Goal: Navigation & Orientation: Find specific page/section

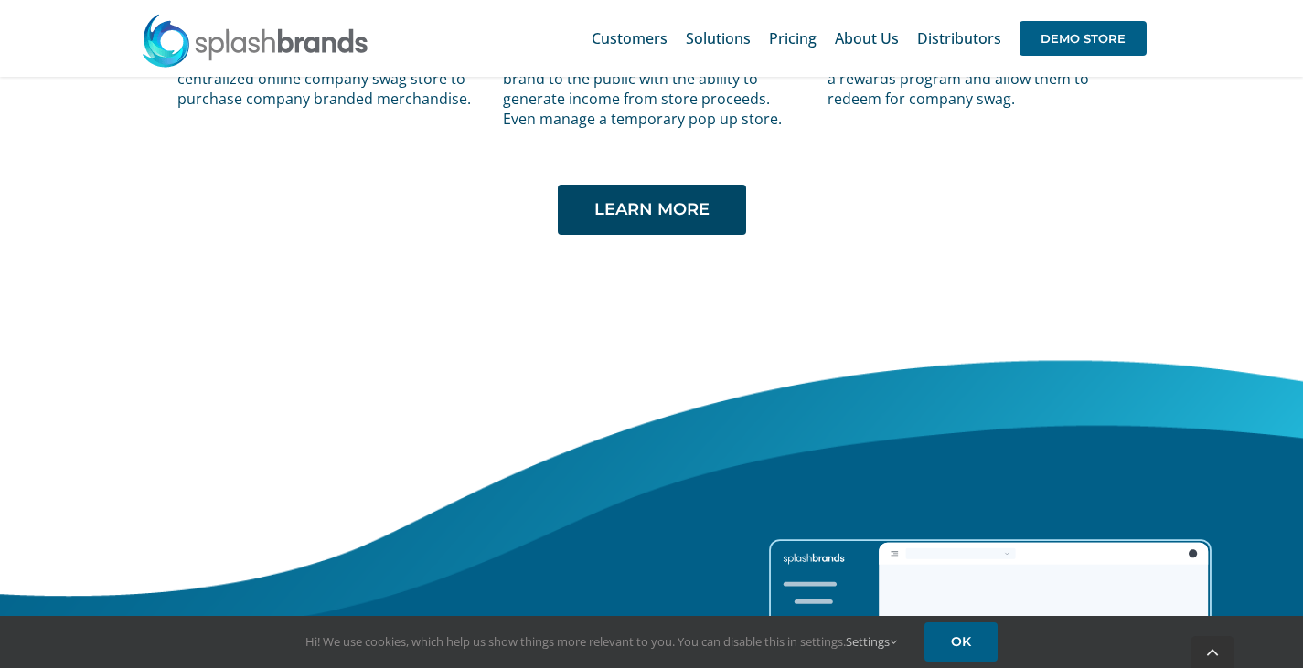
scroll to position [3969, 0]
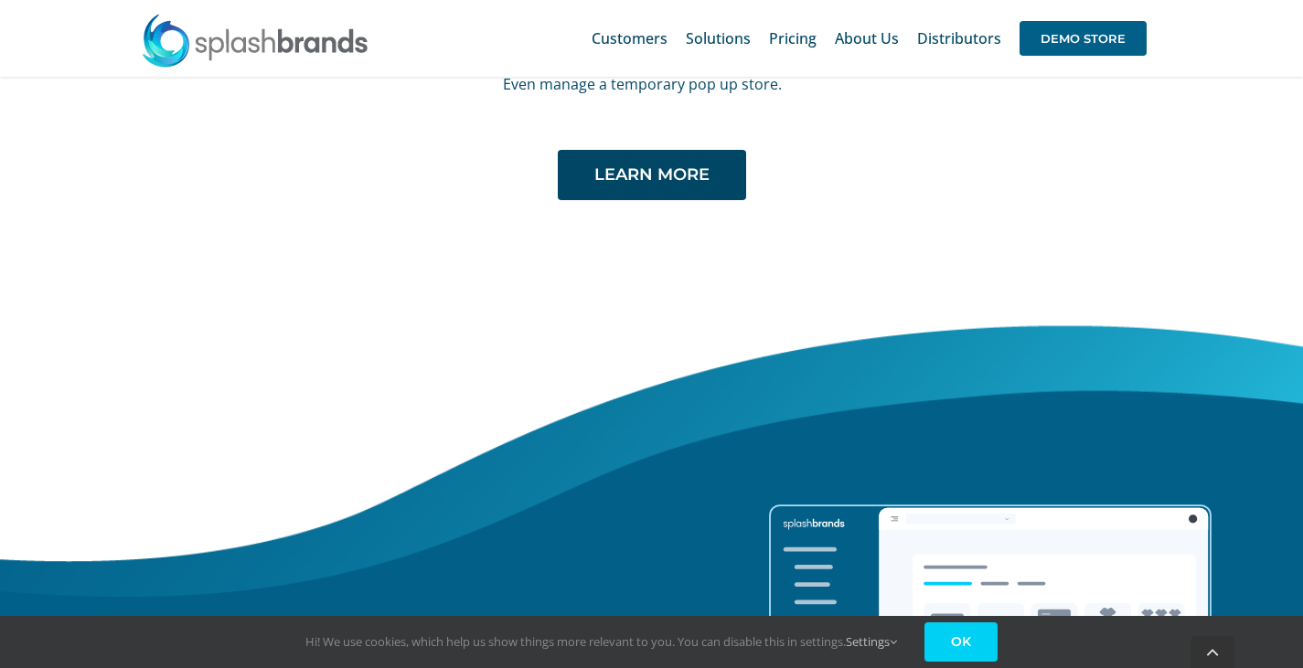
click at [971, 646] on link "OK" at bounding box center [960, 642] width 73 height 39
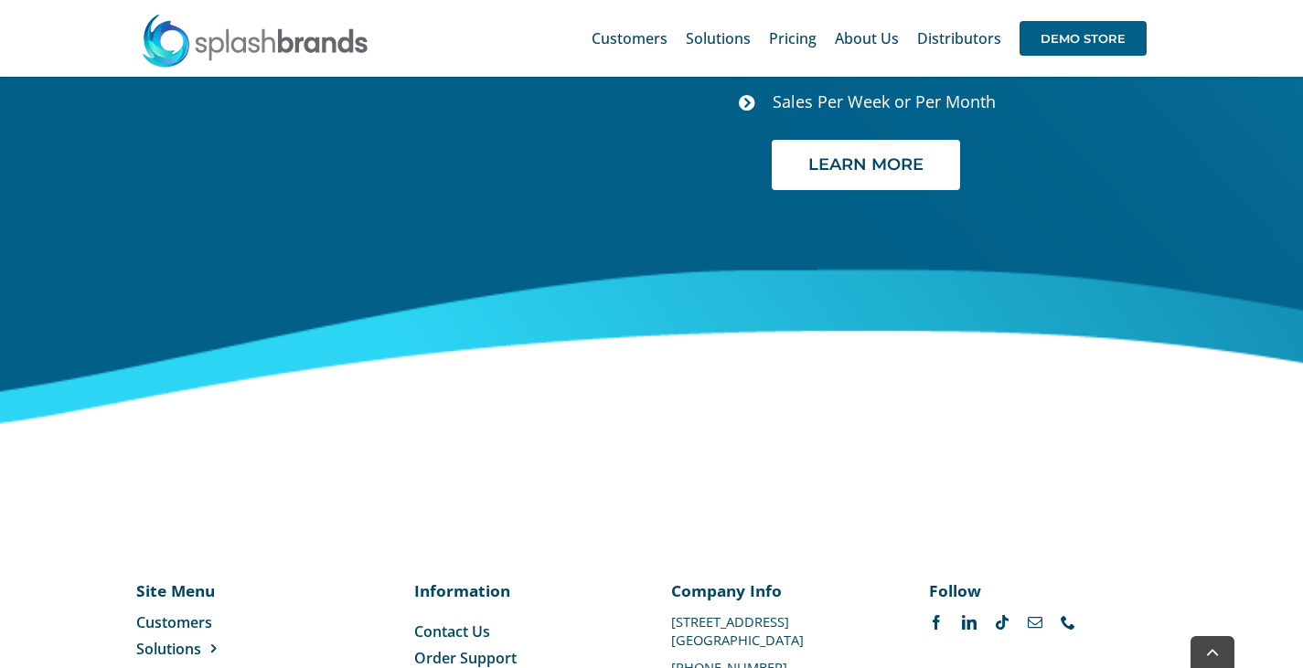
scroll to position [7600, 0]
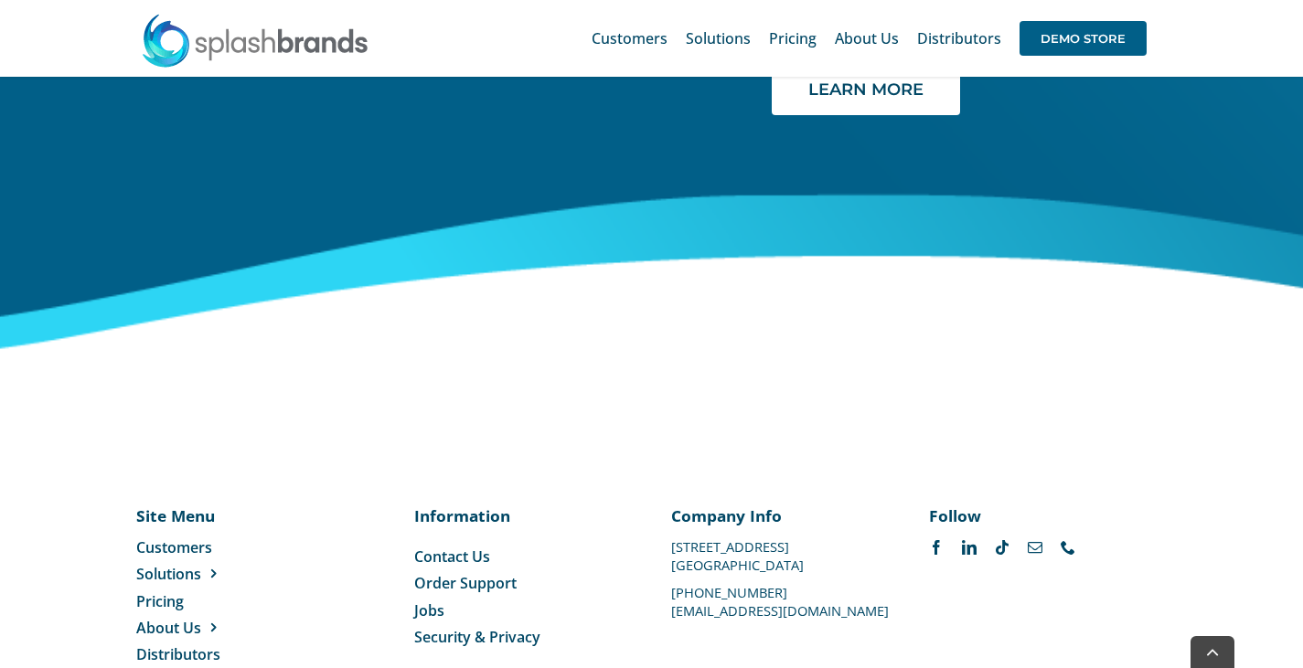
click at [741, 565] on p "[GEOGRAPHIC_DATA]" at bounding box center [780, 565] width 218 height 0
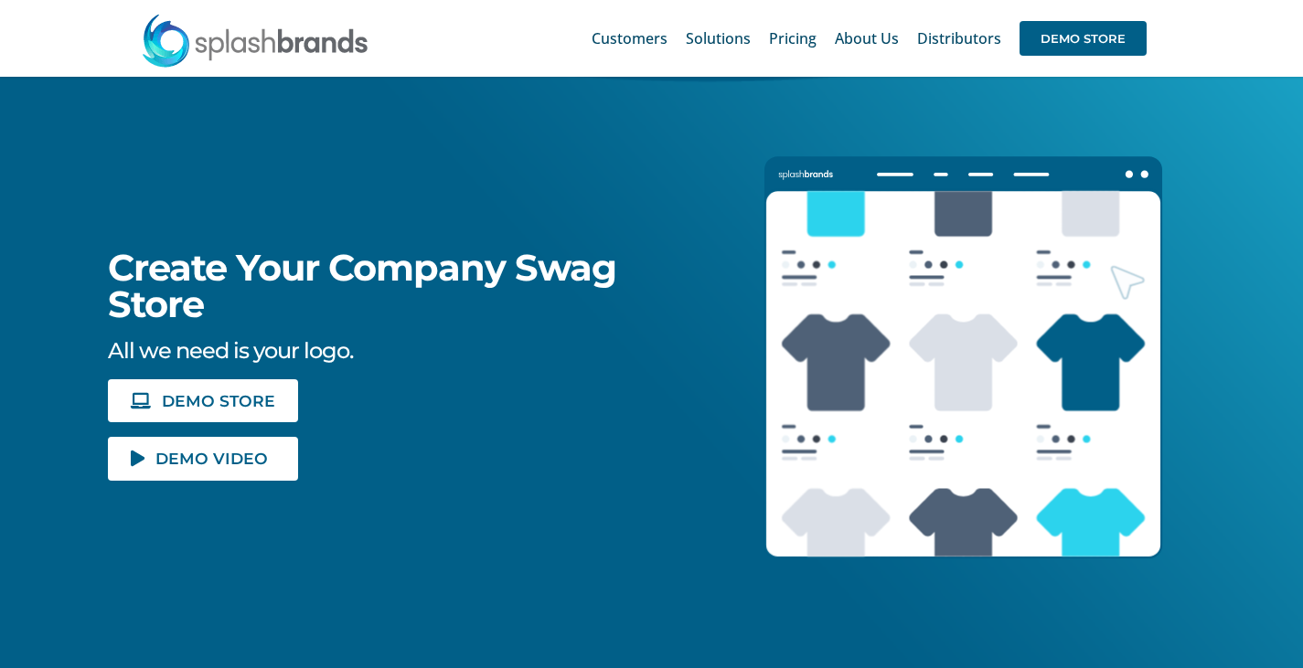
scroll to position [0, 0]
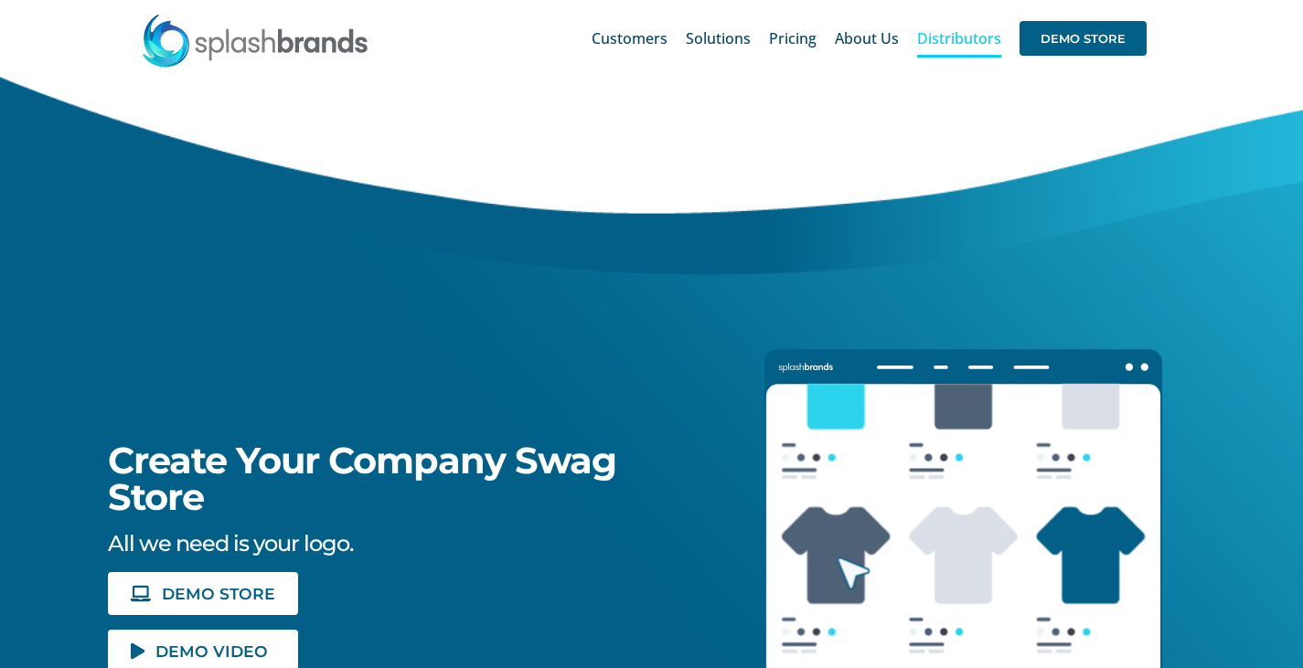
click at [940, 37] on span "Distributors" at bounding box center [959, 38] width 84 height 15
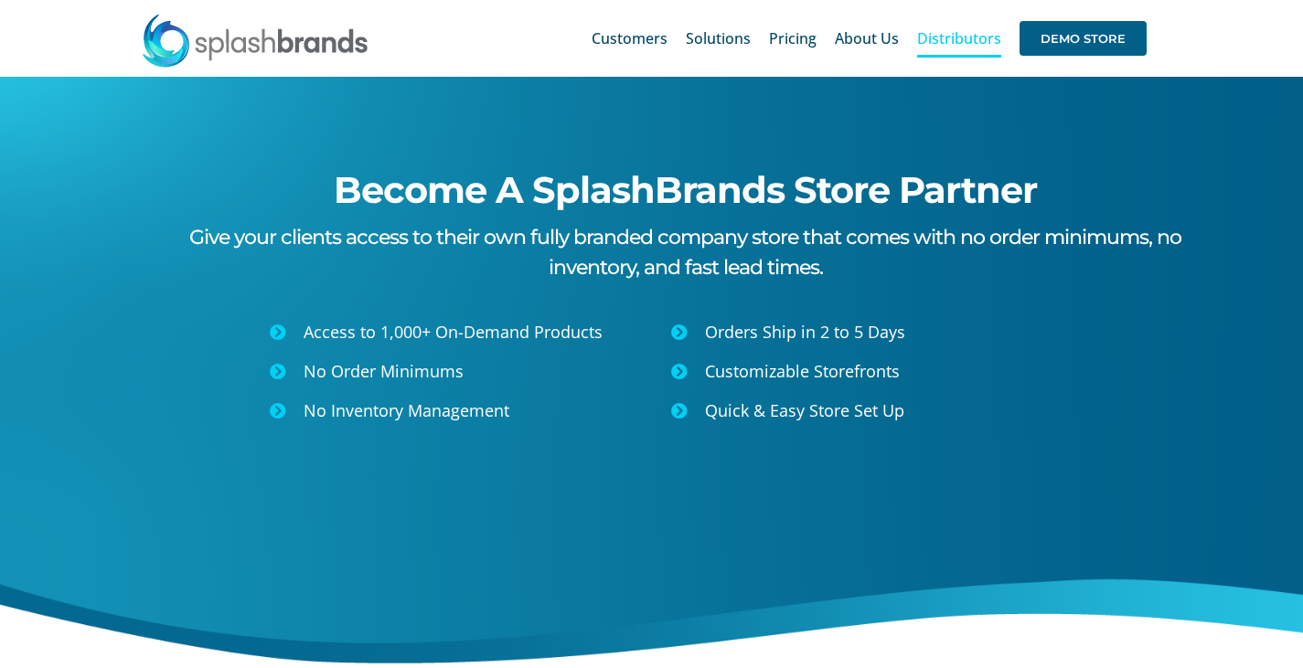
click at [267, 38] on img at bounding box center [255, 40] width 229 height 55
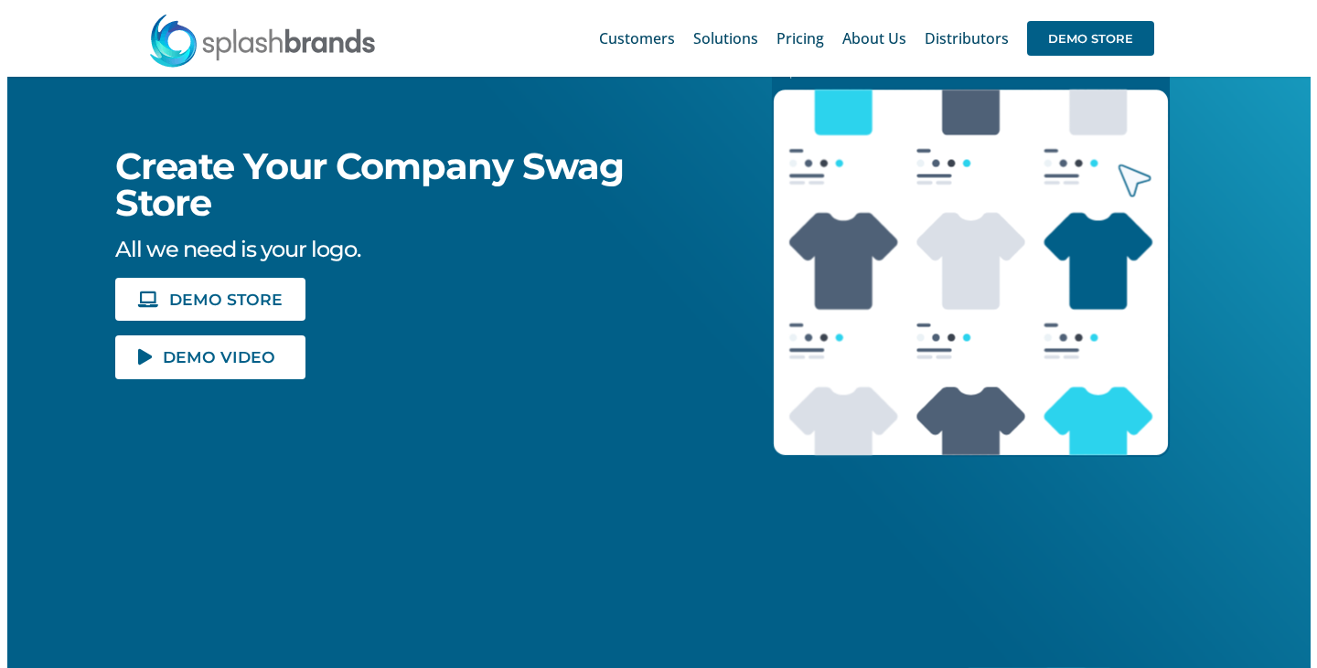
scroll to position [295, 0]
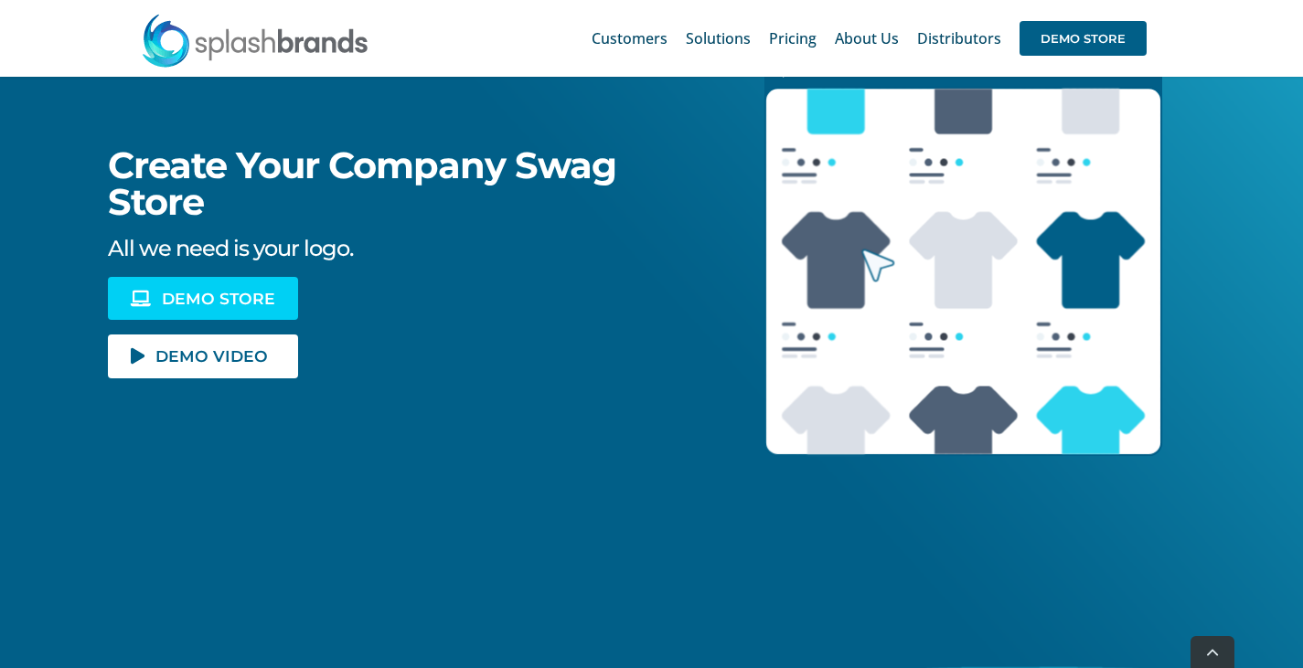
click at [167, 291] on span "DEMO STORE" at bounding box center [218, 299] width 113 height 16
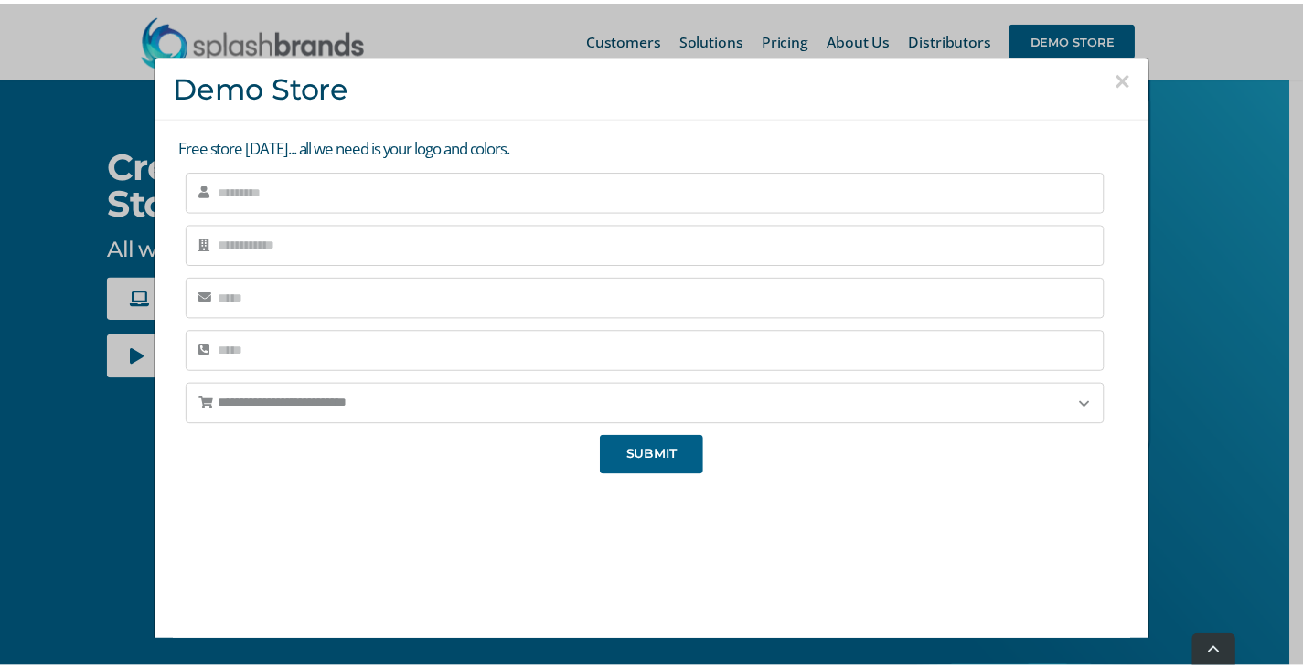
scroll to position [198, 0]
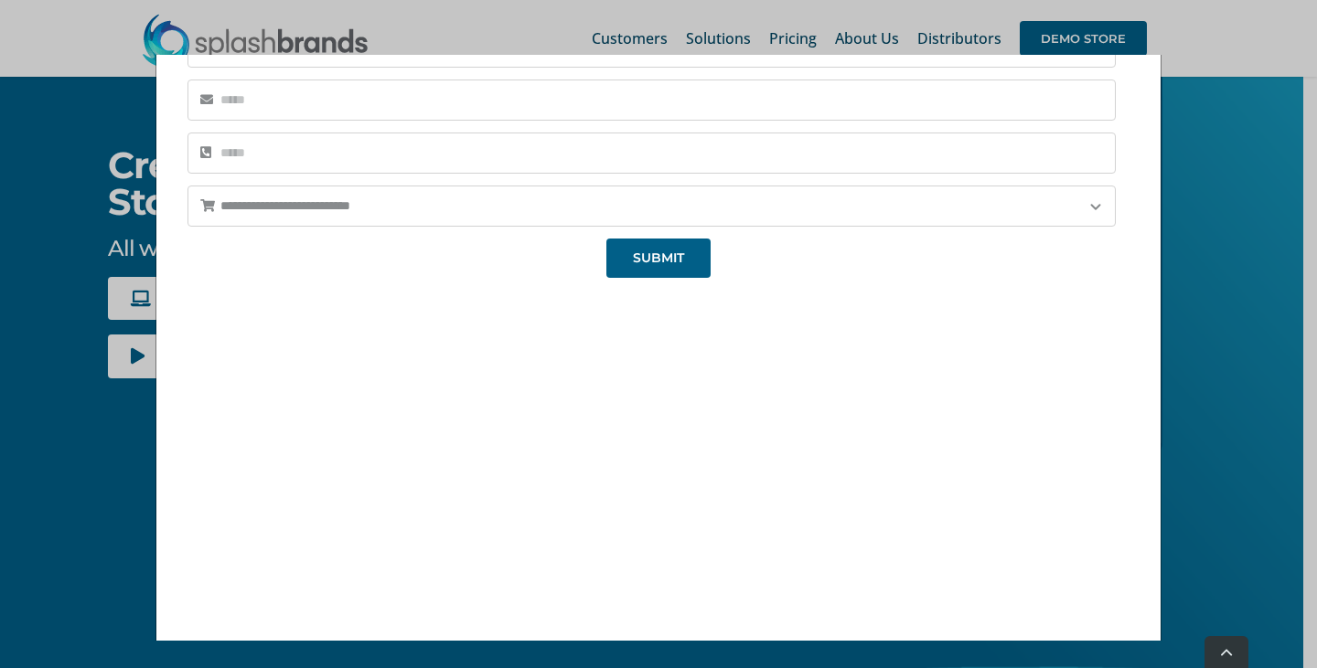
click at [100, 434] on div "**********" at bounding box center [658, 334] width 1317 height 668
